Goal: Task Accomplishment & Management: Manage account settings

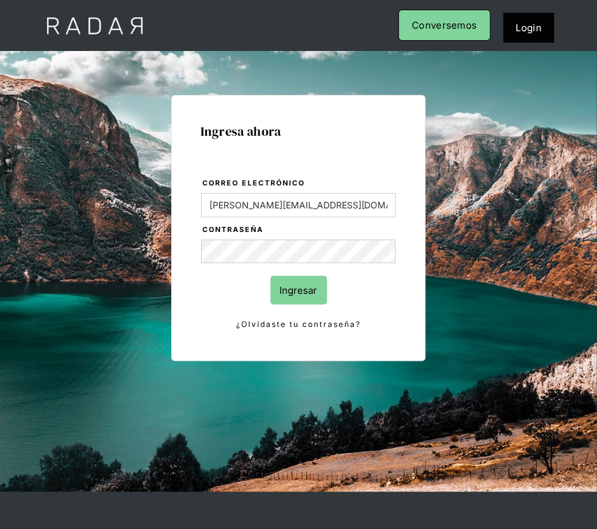
click at [287, 301] on input "Ingresar" at bounding box center [299, 290] width 57 height 29
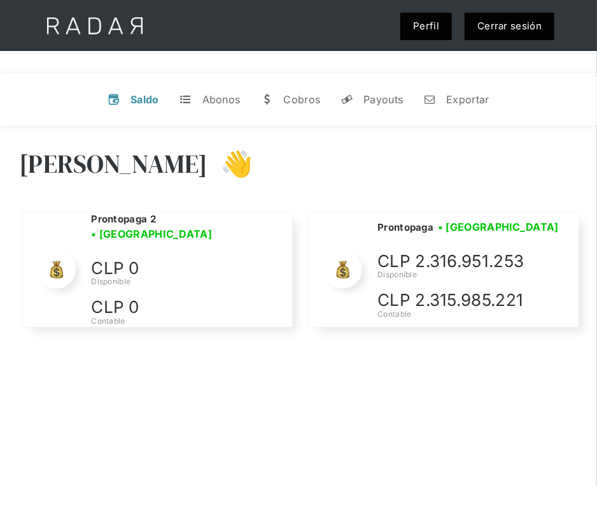
click at [382, 144] on div "[PERSON_NAME] 👋" at bounding box center [298, 173] width 559 height 76
click at [411, 157] on div "Hola Evans 👋" at bounding box center [298, 173] width 559 height 76
click at [493, 25] on link "Cerrar sesión" at bounding box center [510, 26] width 90 height 27
